Goal: Information Seeking & Learning: Learn about a topic

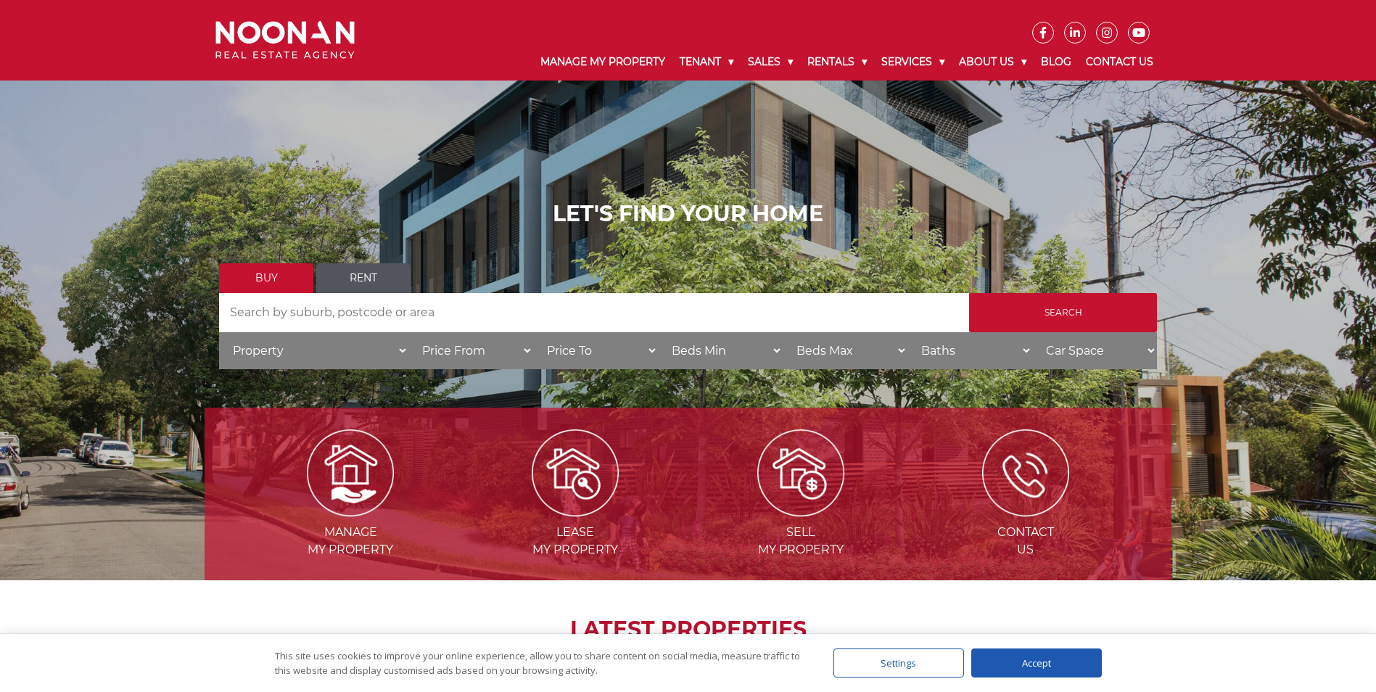
click at [403, 313] on input "Search by Address" at bounding box center [594, 312] width 750 height 39
type input "gymea"
click at [1062, 306] on input "Search" at bounding box center [1063, 312] width 188 height 39
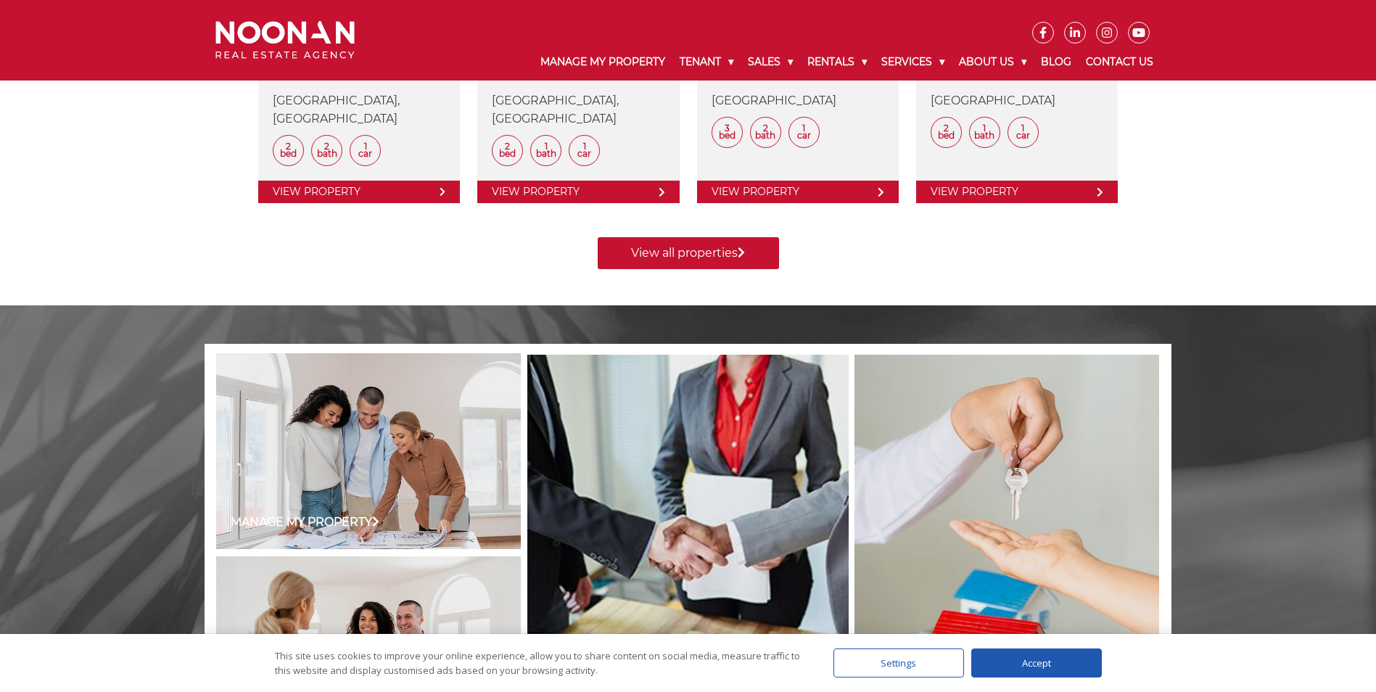
scroll to position [798, 0]
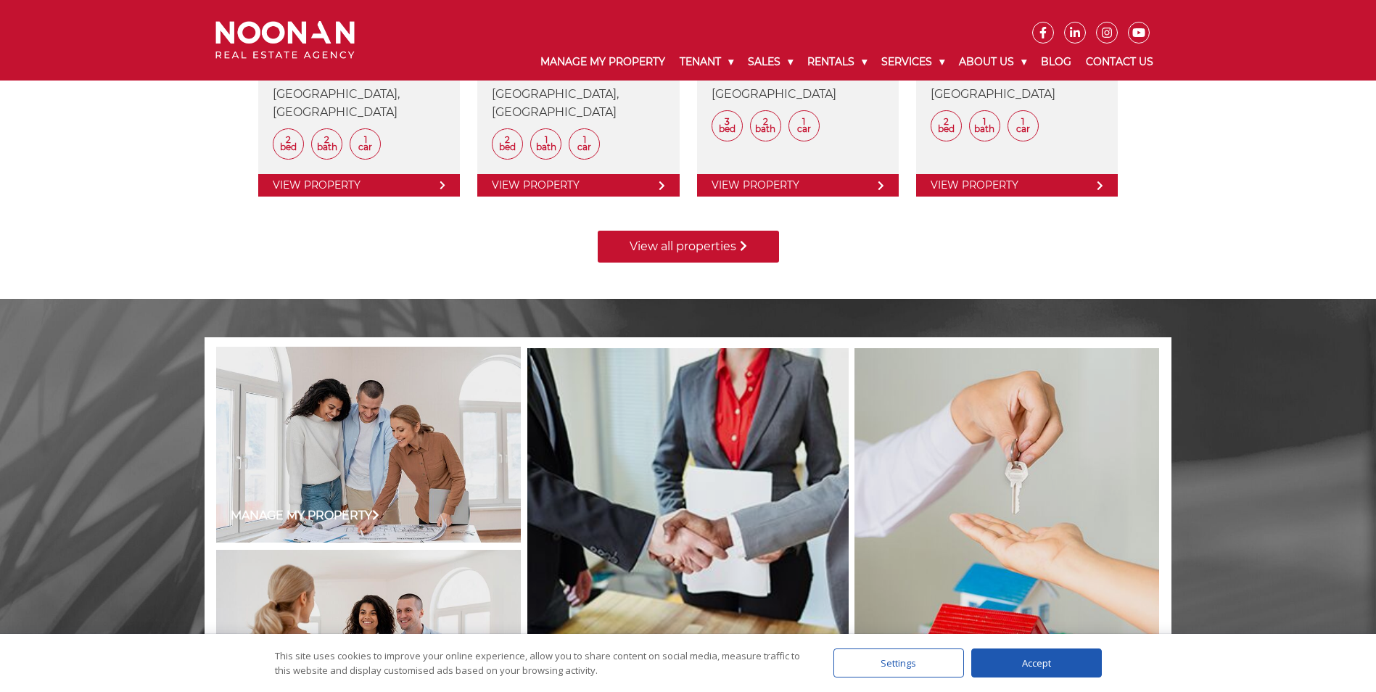
click at [709, 244] on link "View all properties" at bounding box center [688, 247] width 181 height 32
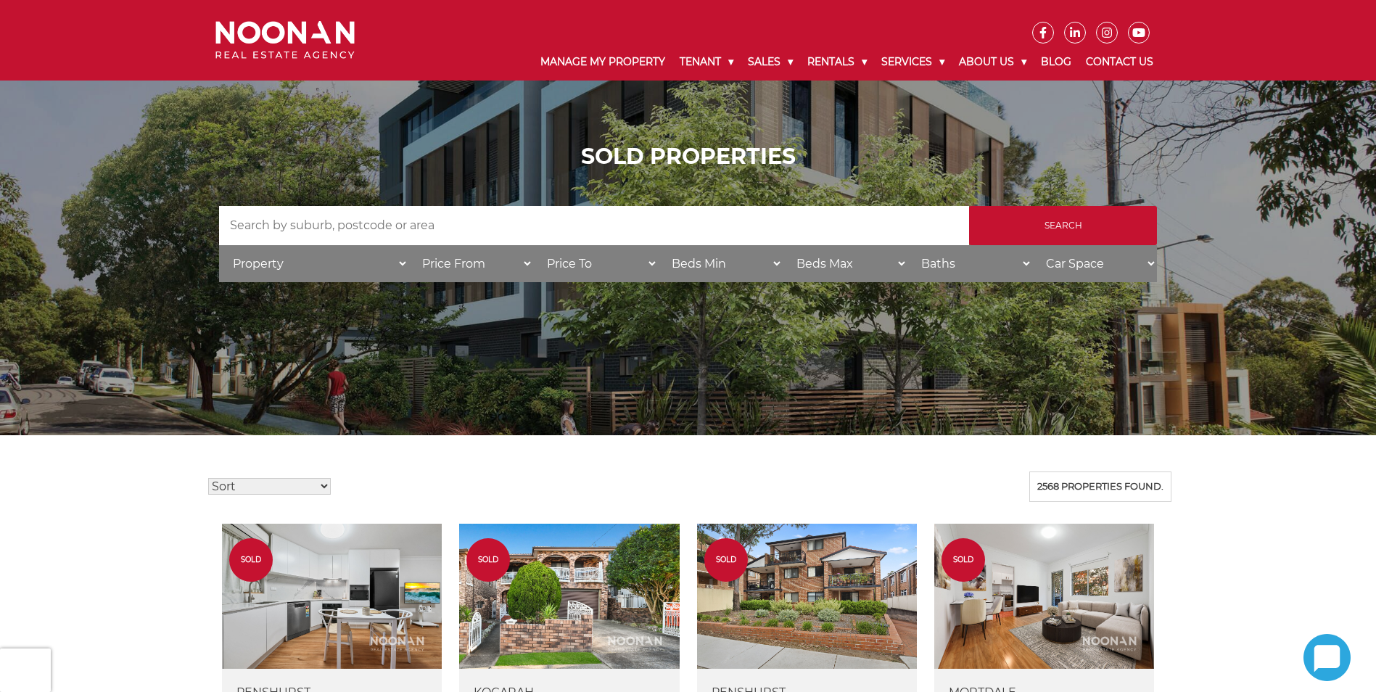
click at [434, 222] on input "Search by Address" at bounding box center [594, 225] width 750 height 39
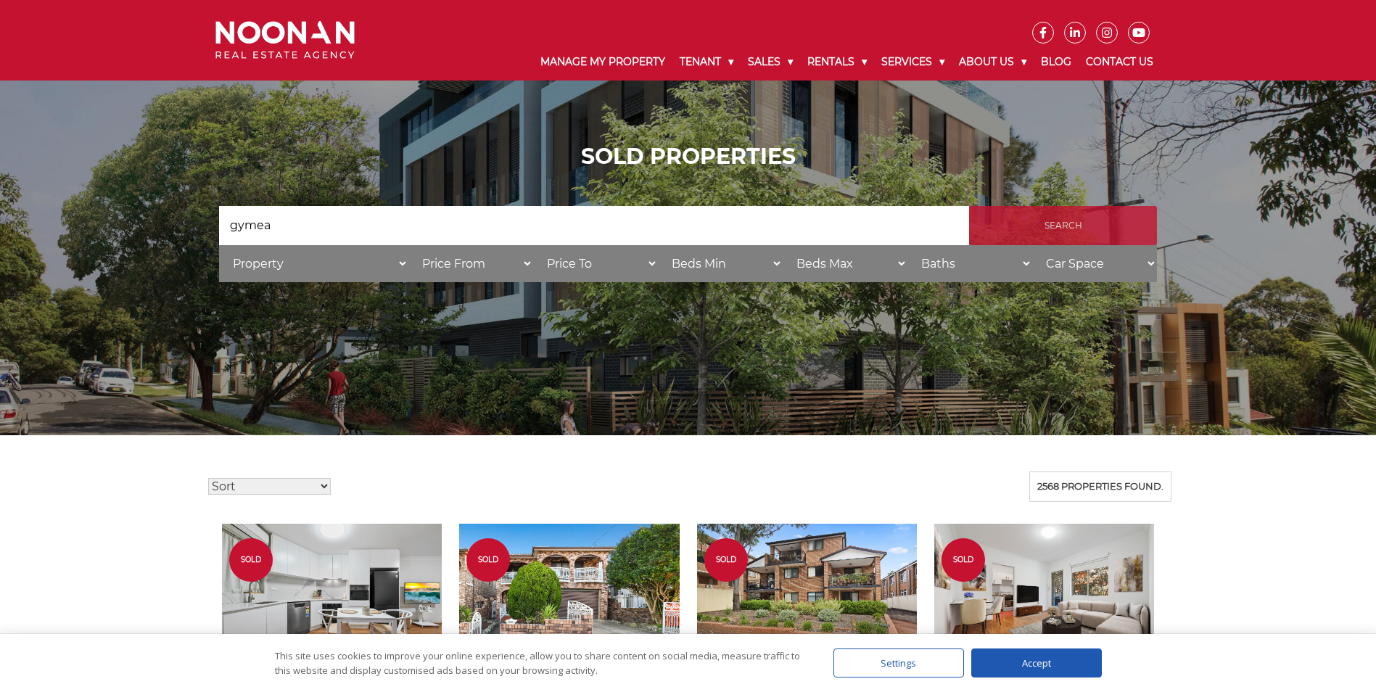
type input "gymea"
click at [1057, 220] on input "Search" at bounding box center [1063, 225] width 188 height 39
